Goal: Information Seeking & Learning: Learn about a topic

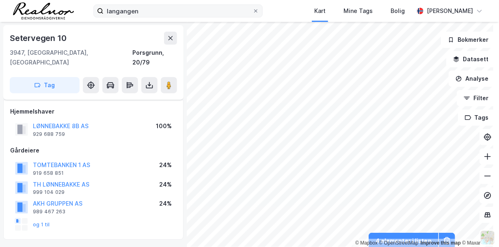
scroll to position [166, 0]
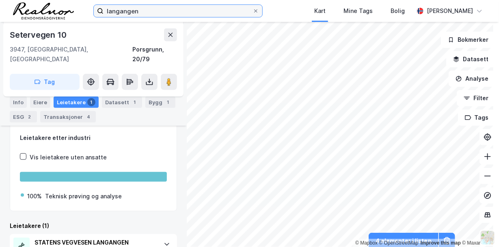
click at [139, 10] on input "langangen" at bounding box center [178, 11] width 149 height 12
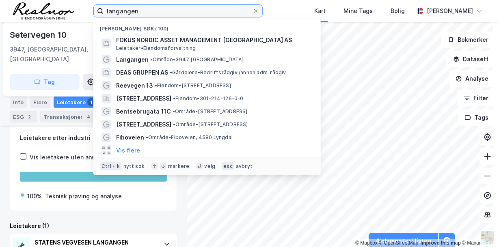
drag, startPoint x: 139, startPoint y: 11, endPoint x: 70, endPoint y: 2, distance: 69.6
click at [70, 2] on div "langangen Nylige søk (100) FOKUS NORDIC ASSET MANAGEMENT [GEOGRAPHIC_DATA] AS […" at bounding box center [249, 11] width 499 height 22
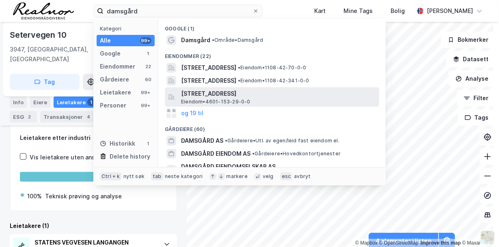
click at [227, 98] on span "[STREET_ADDRESS]" at bounding box center [278, 94] width 195 height 10
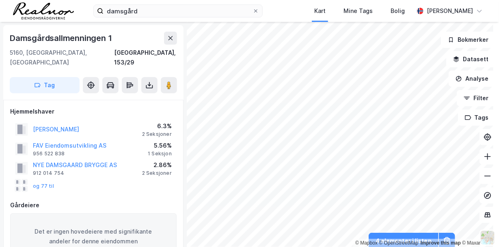
scroll to position [139, 0]
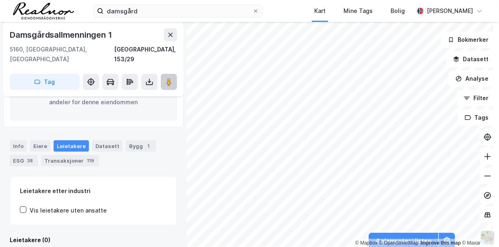
click at [169, 78] on image at bounding box center [169, 82] width 5 height 8
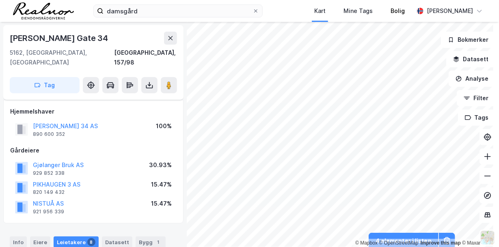
scroll to position [139, 0]
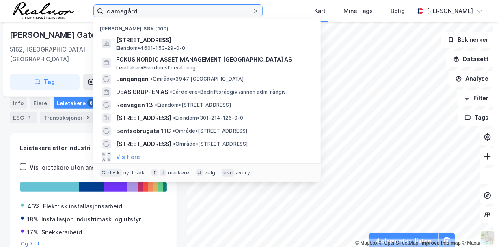
drag, startPoint x: 143, startPoint y: 12, endPoint x: 50, endPoint y: 2, distance: 94.5
click at [53, 2] on div "damsgård Nylige søk (100) [STREET_ADDRESS] Eiendom • 4601-153-29-0-0 FOKUS NORD…" at bounding box center [249, 11] width 499 height 22
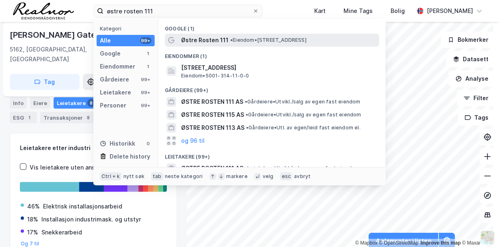
click at [247, 41] on span "• Eiendom • [STREET_ADDRESS]" at bounding box center [268, 40] width 76 height 7
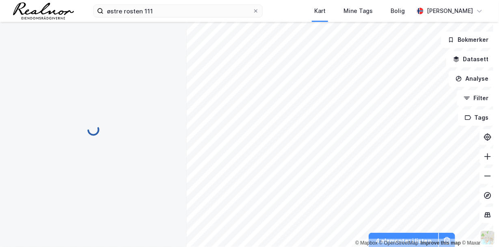
scroll to position [110, 0]
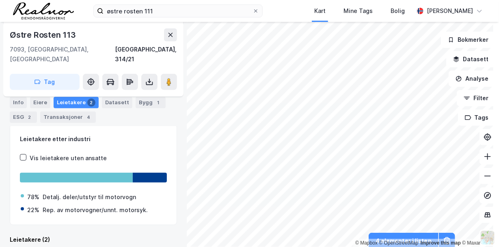
click at [43, 101] on div "Eiere" at bounding box center [40, 102] width 20 height 11
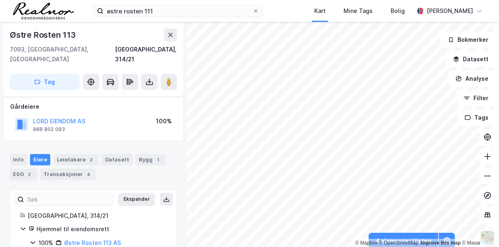
scroll to position [68, 0]
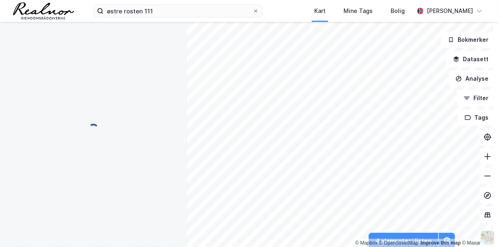
scroll to position [68, 0]
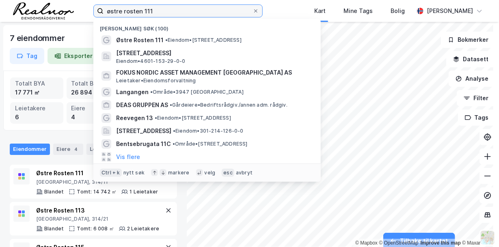
drag, startPoint x: 159, startPoint y: 9, endPoint x: 67, endPoint y: -4, distance: 93.2
click at [67, 0] on html "østre rosten 111 Nylige søk (100) Østre Rosten 111 • Eiendom • [STREET_ADDRESS]…" at bounding box center [249, 123] width 499 height 247
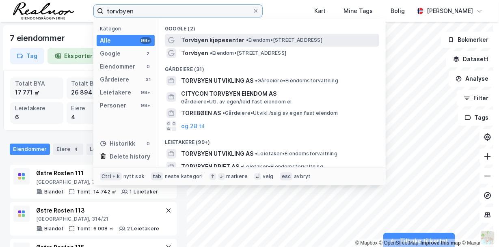
type input "torvbyen"
click at [221, 42] on span "Torvbyen kjøpesenter" at bounding box center [212, 40] width 63 height 10
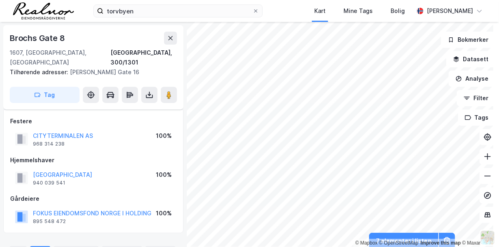
scroll to position [68, 0]
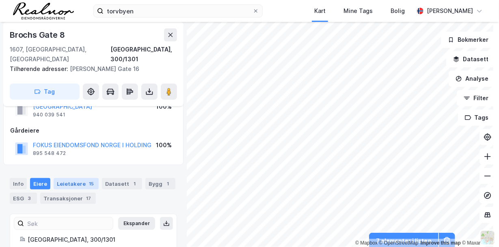
click at [68, 178] on div "Leietakere 15" at bounding box center [76, 183] width 45 height 11
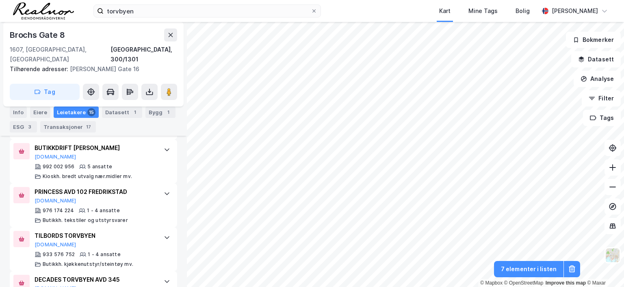
scroll to position [829, 0]
